Goal: Task Accomplishment & Management: Manage account settings

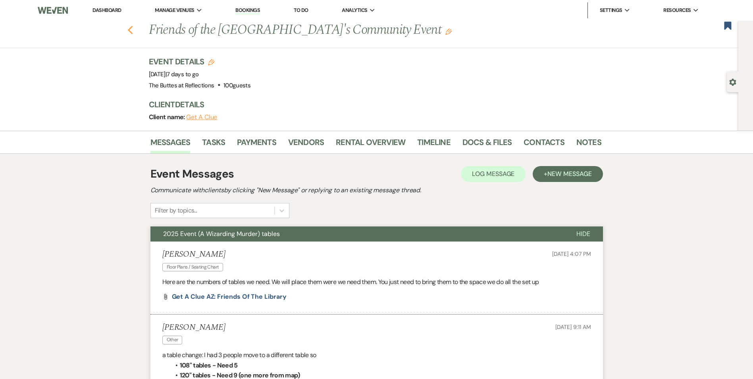
click at [133, 33] on use "button" at bounding box center [129, 30] width 5 height 9
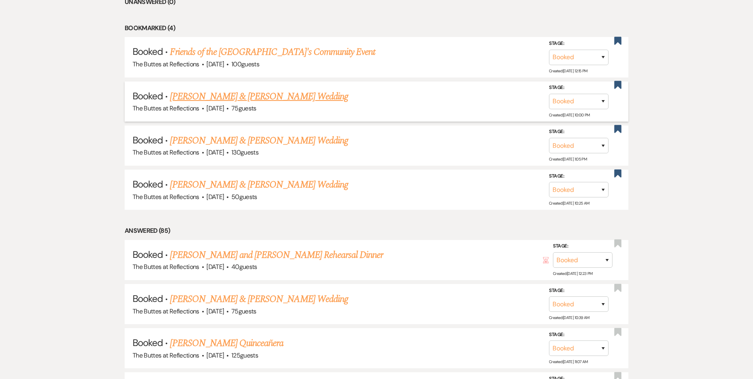
scroll to position [239, 0]
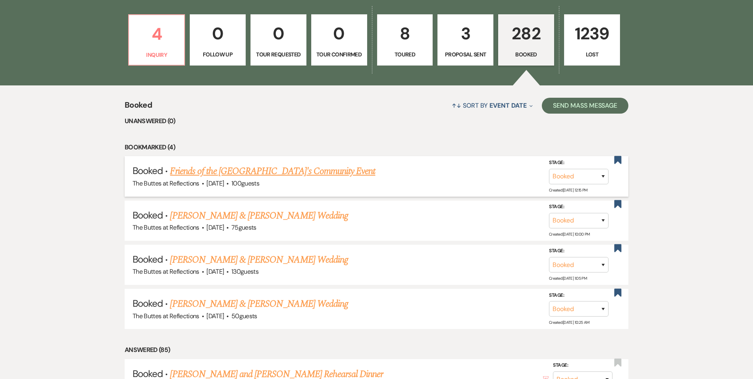
click at [314, 168] on link "Friends of the [GEOGRAPHIC_DATA]'s Community Event" at bounding box center [272, 171] width 205 height 14
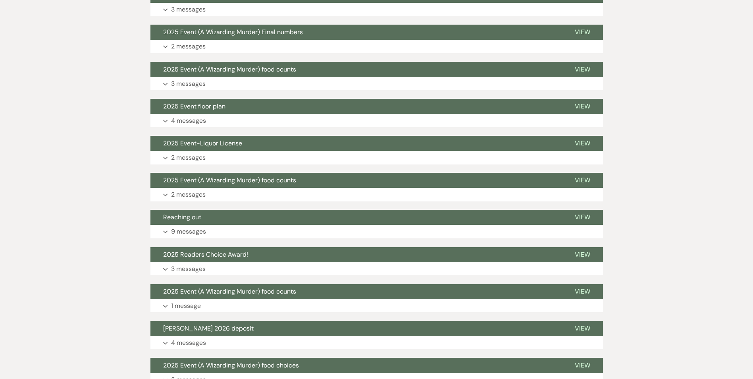
scroll to position [40, 0]
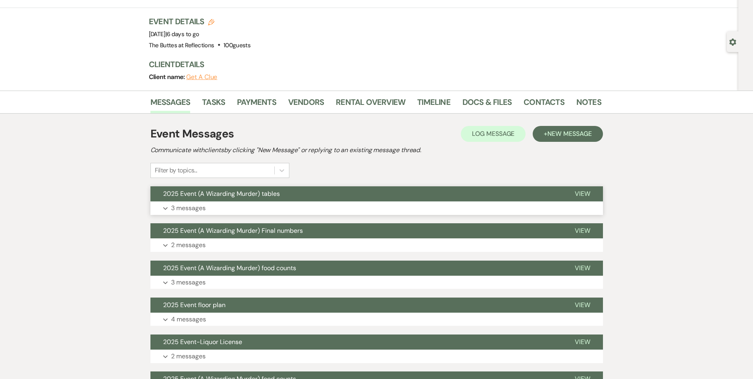
click at [234, 191] on span "2025 Event (A Wizarding Murder) tables" at bounding box center [221, 193] width 117 height 8
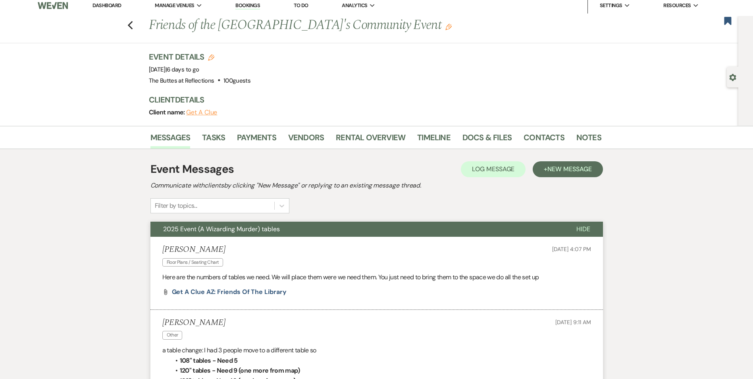
scroll to position [0, 0]
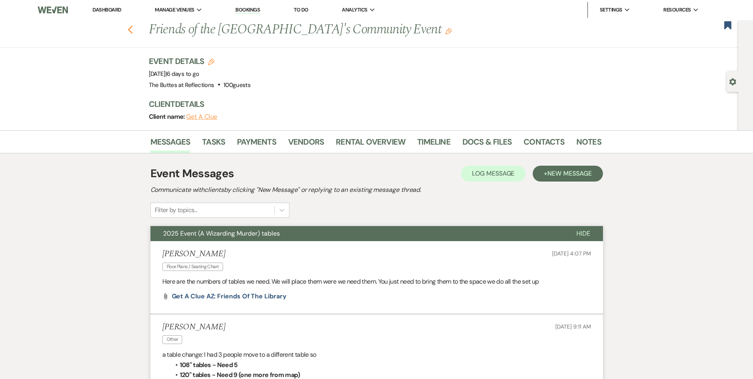
click at [132, 33] on icon "Previous" at bounding box center [130, 30] width 6 height 10
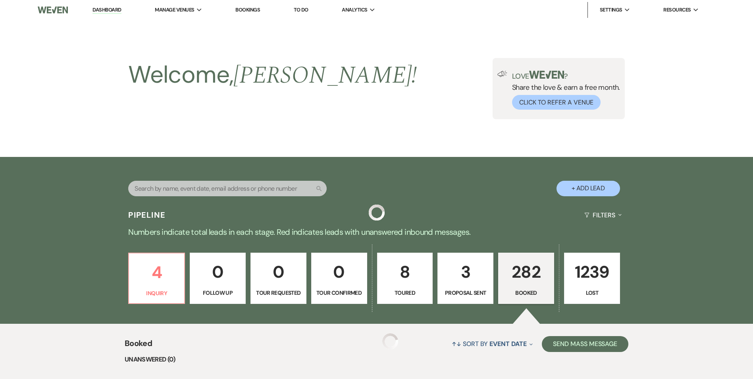
scroll to position [239, 0]
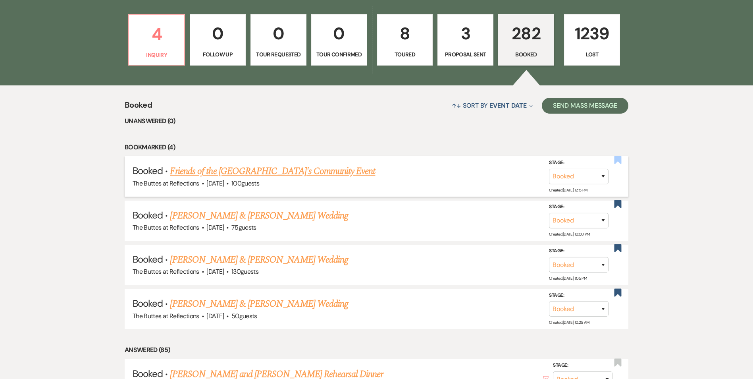
click at [620, 159] on use "button" at bounding box center [618, 160] width 7 height 8
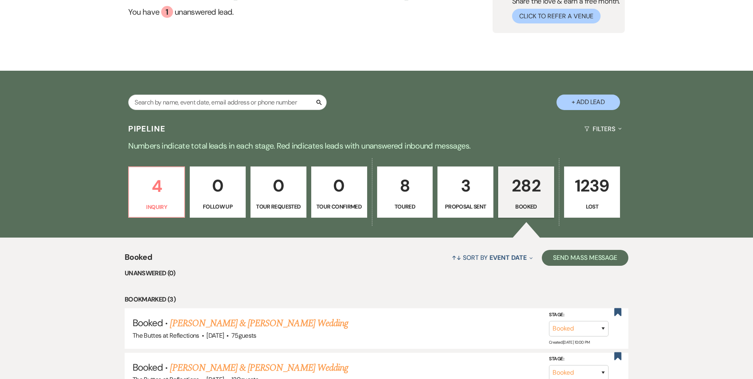
scroll to position [0, 0]
